Goal: Unclear

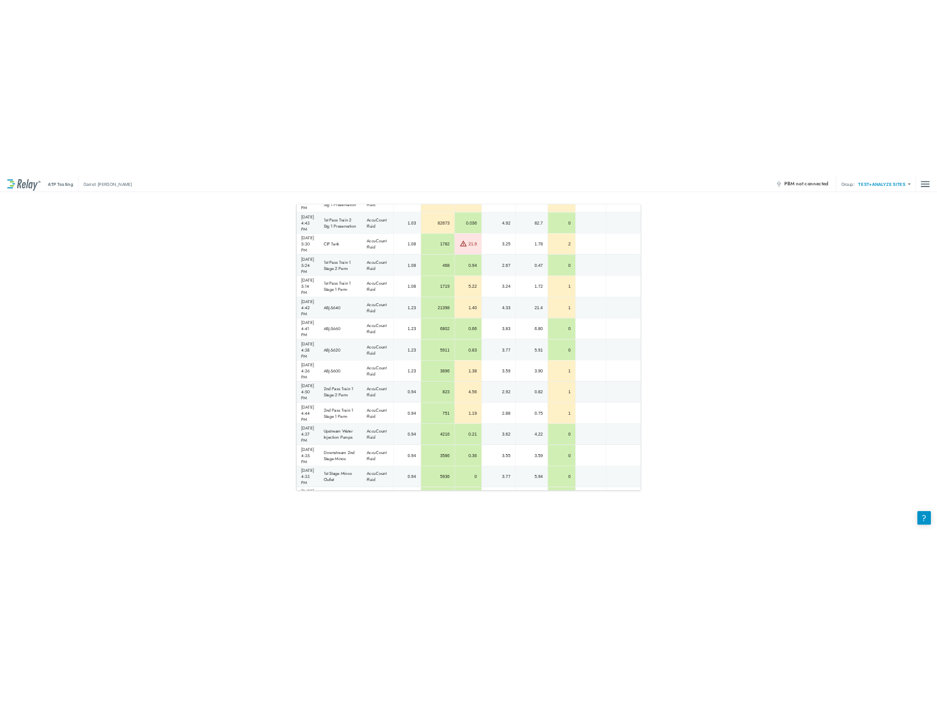
scroll to position [491, 0]
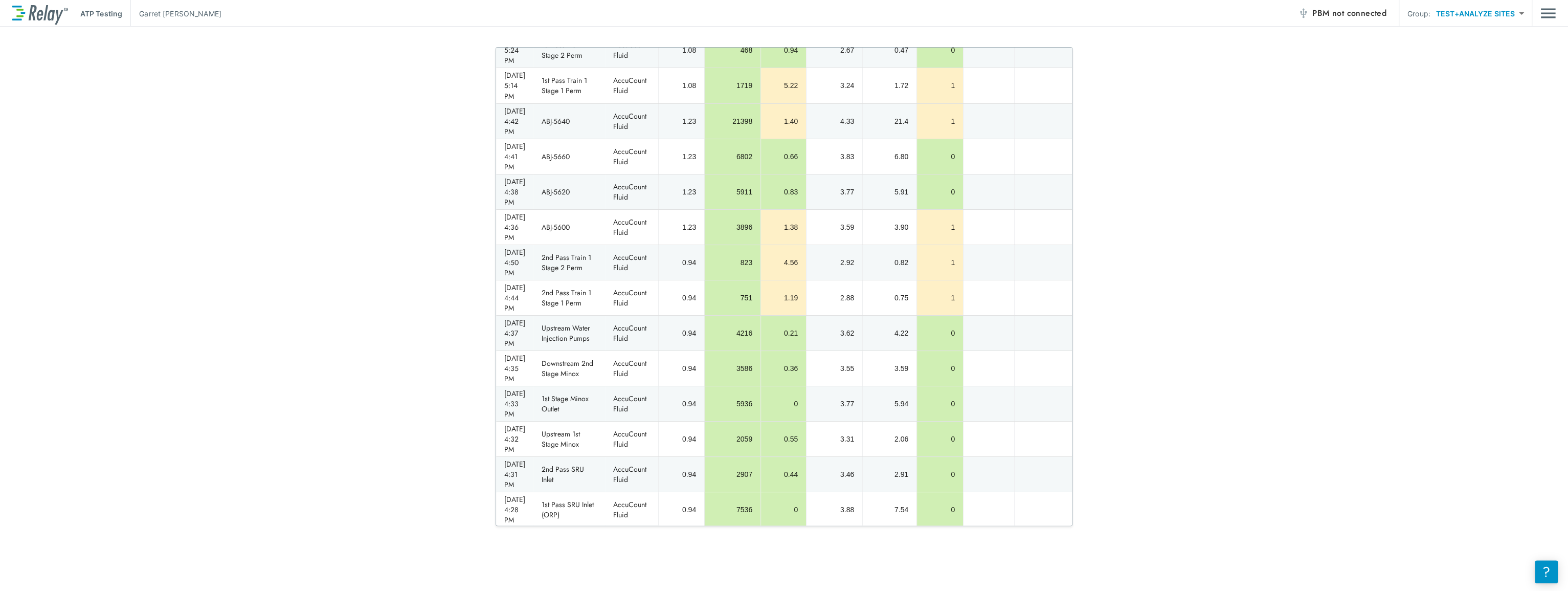
click at [1345, 132] on div "**********" at bounding box center [784, 286] width 1568 height 479
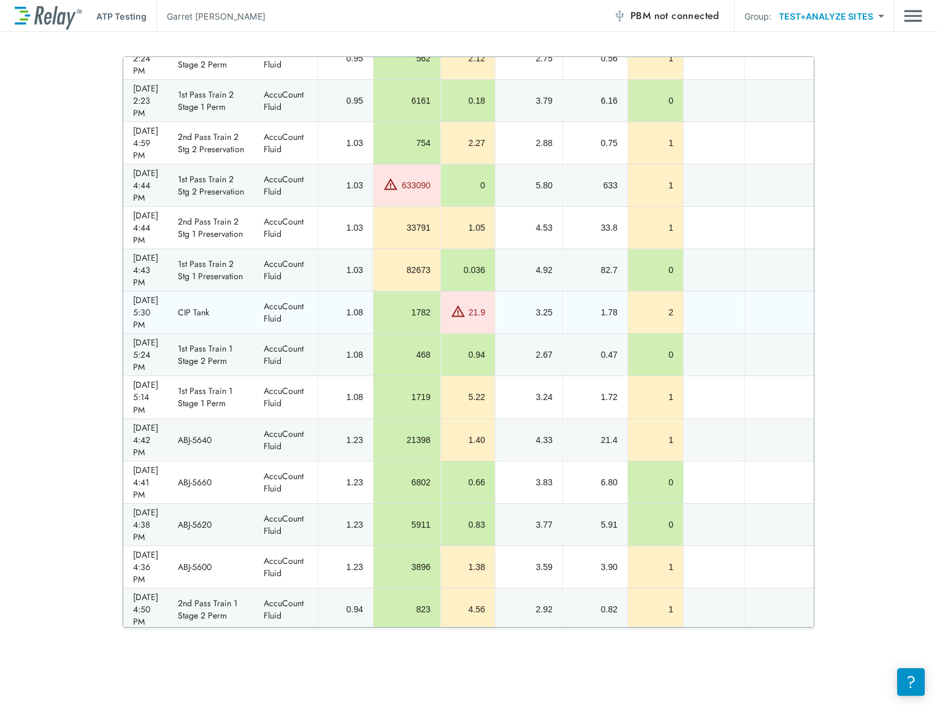
scroll to position [0, 0]
